Goal: Transaction & Acquisition: Purchase product/service

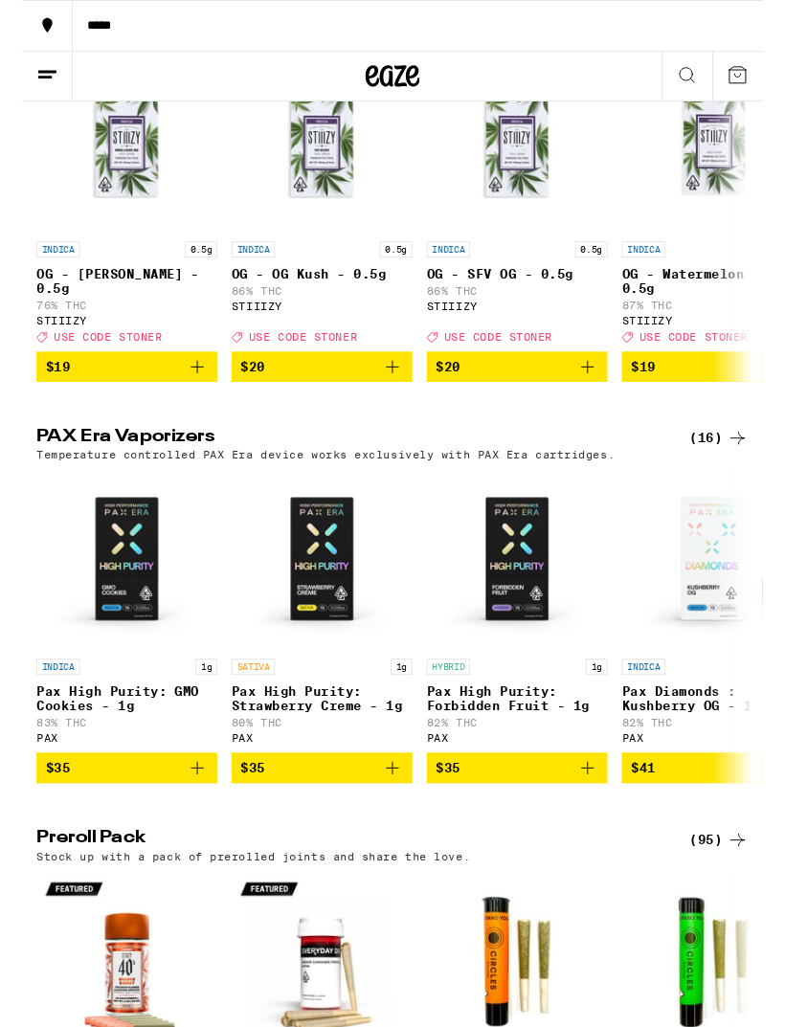
scroll to position [2972, 0]
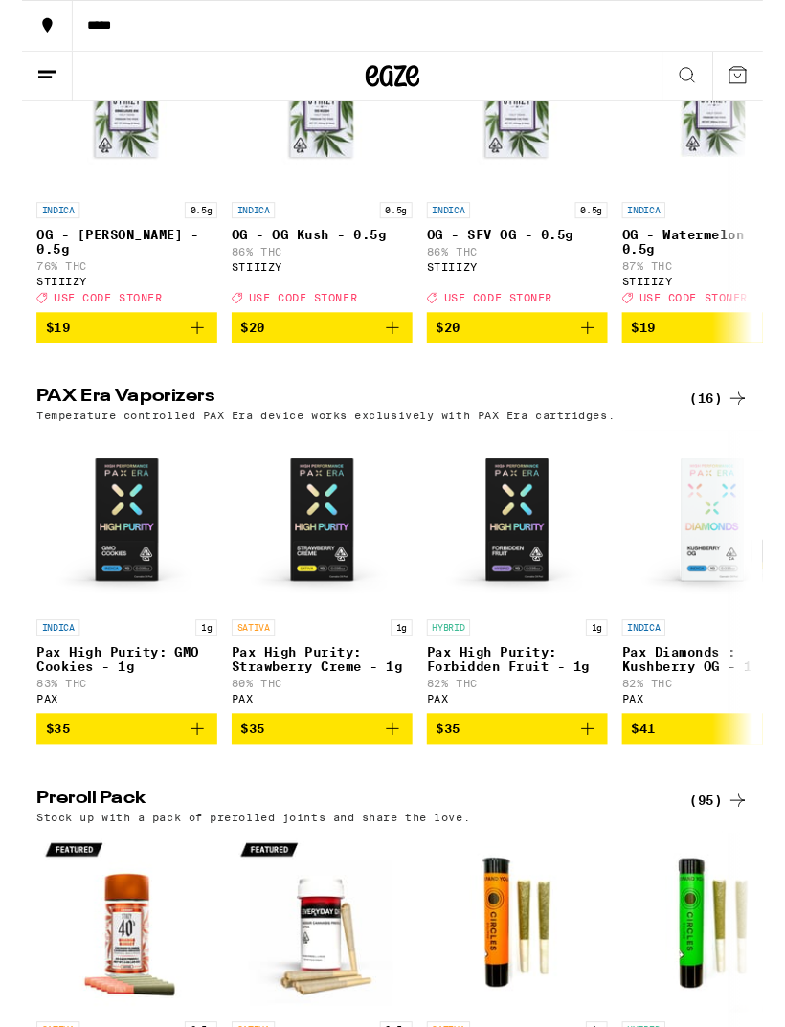
click at [737, 434] on div "(16)" at bounding box center [739, 422] width 62 height 23
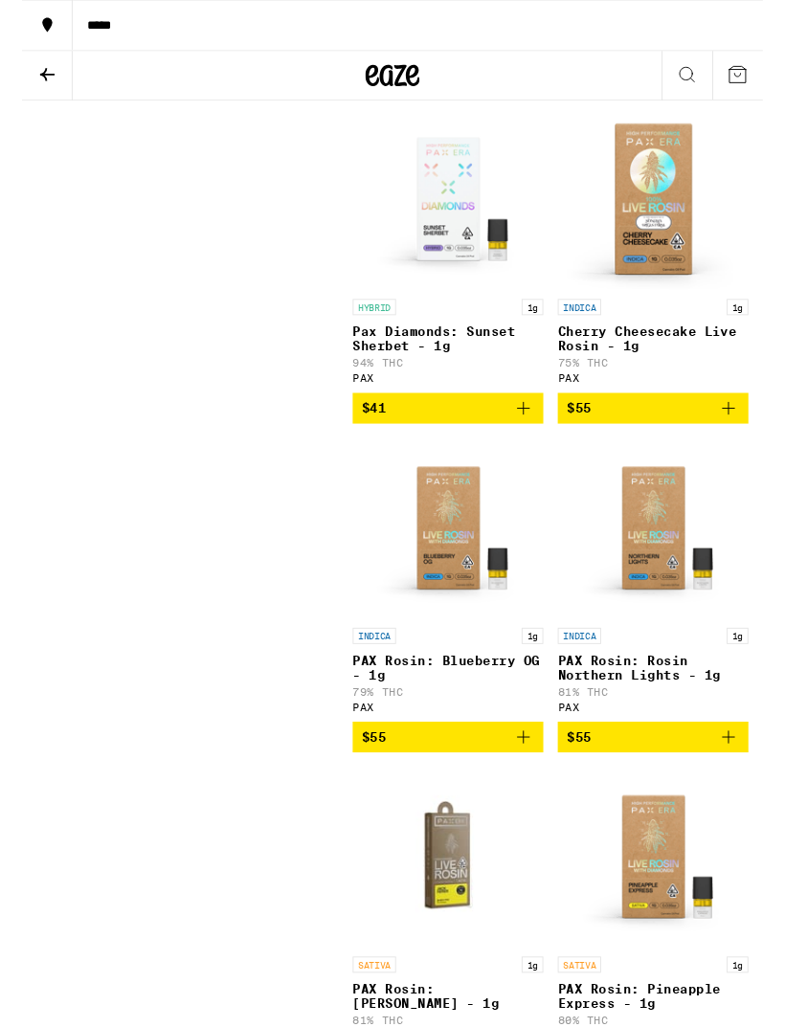
scroll to position [1777, 0]
